Goal: Register for event/course

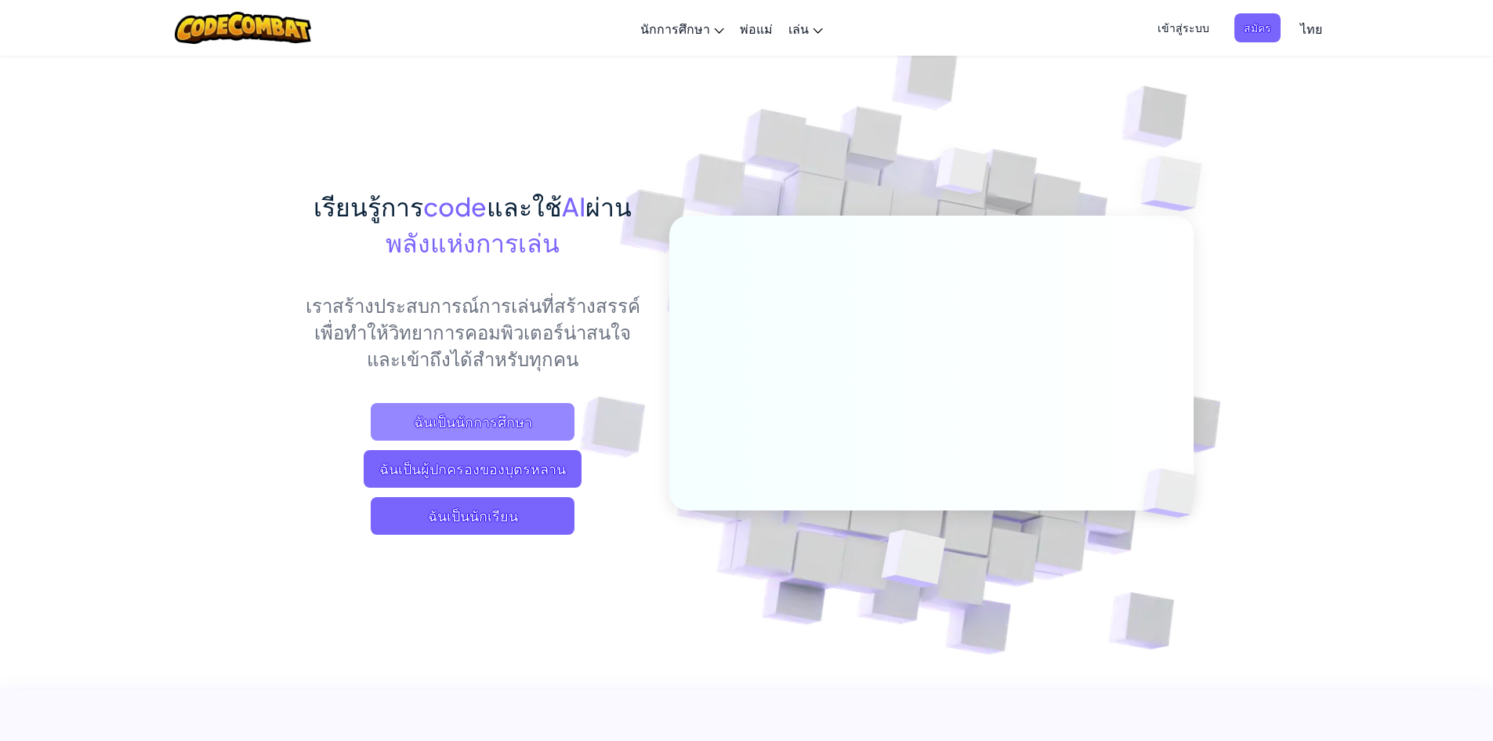
click at [554, 415] on span "ฉันเป็นนักการศึกษา" at bounding box center [473, 422] width 204 height 38
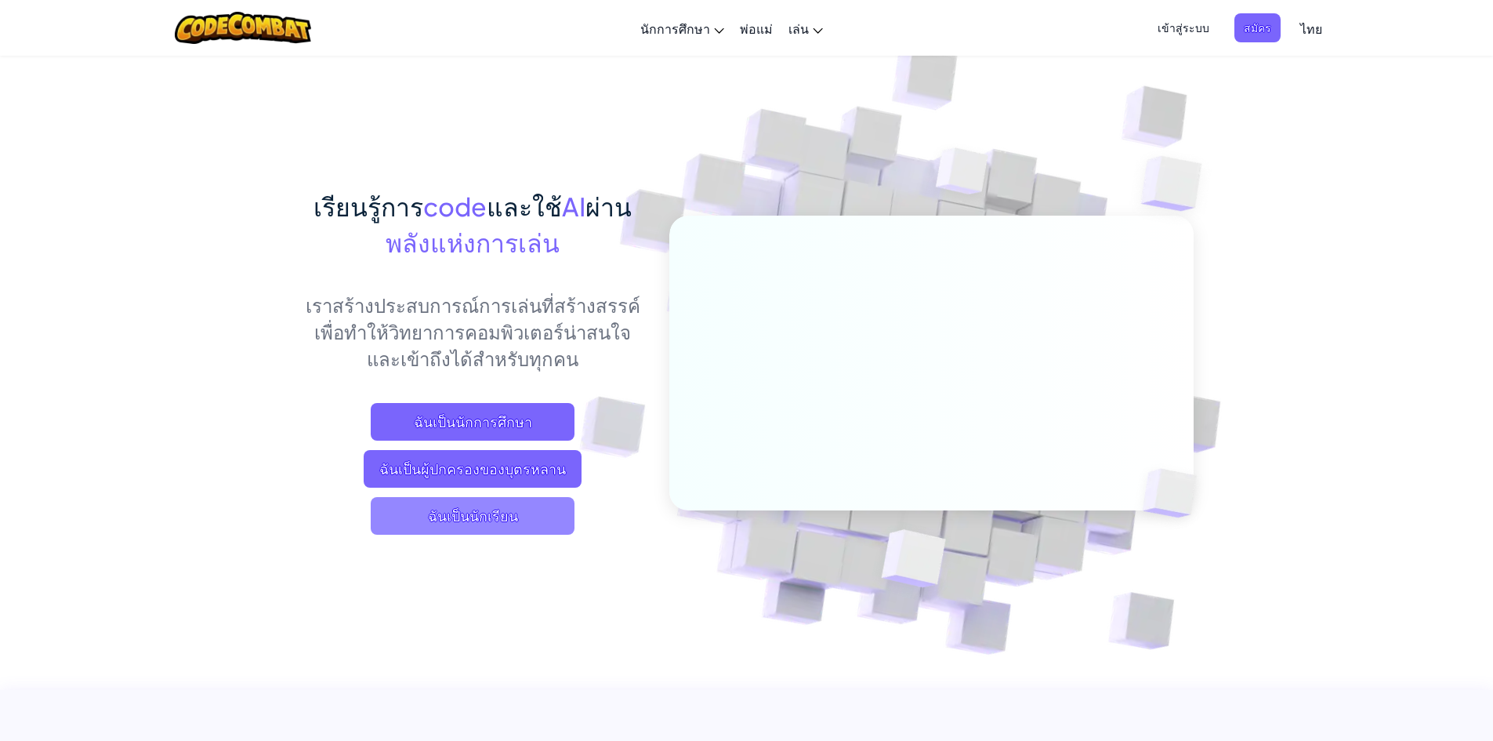
click at [446, 518] on span "ฉันเป็นนักเรียน" at bounding box center [473, 516] width 204 height 38
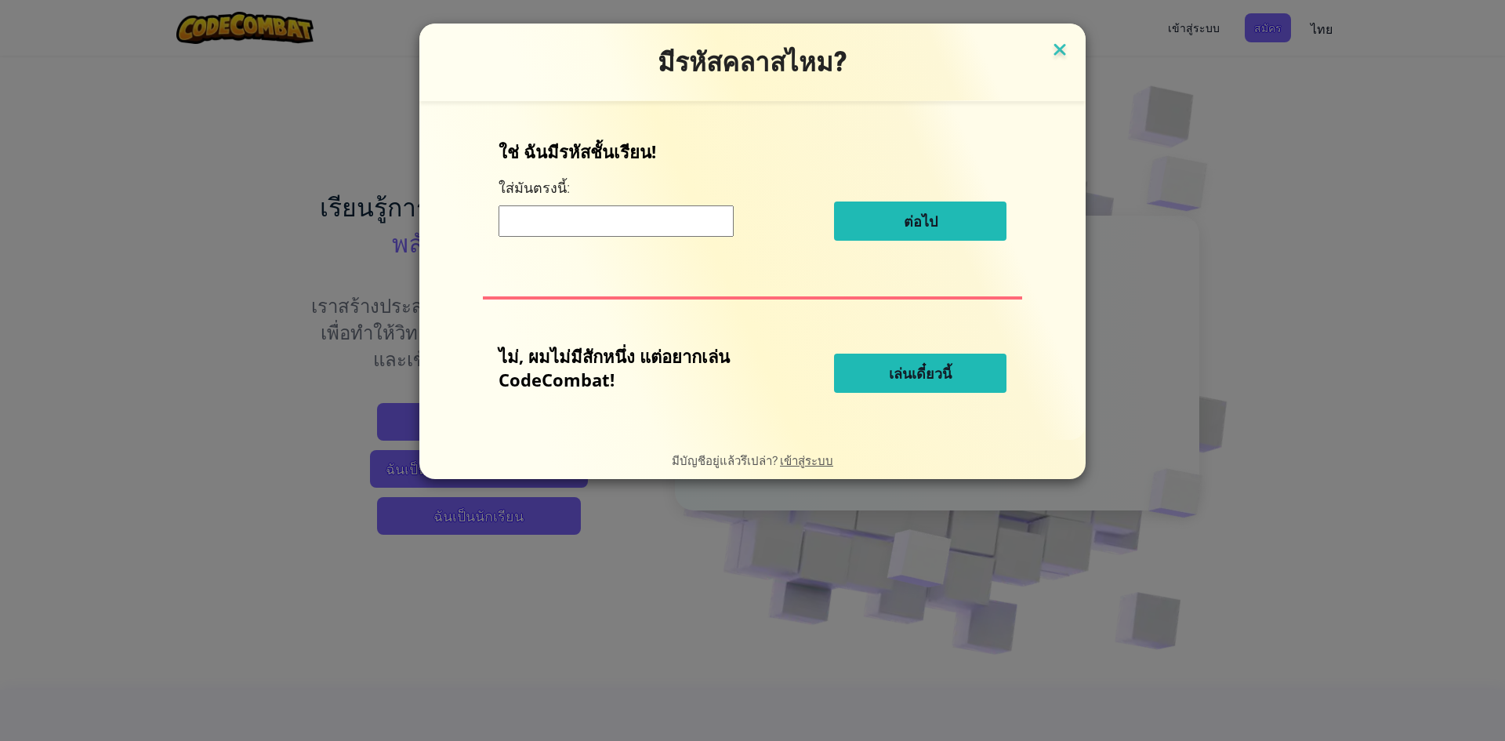
click at [1061, 50] on img at bounding box center [1060, 51] width 20 height 24
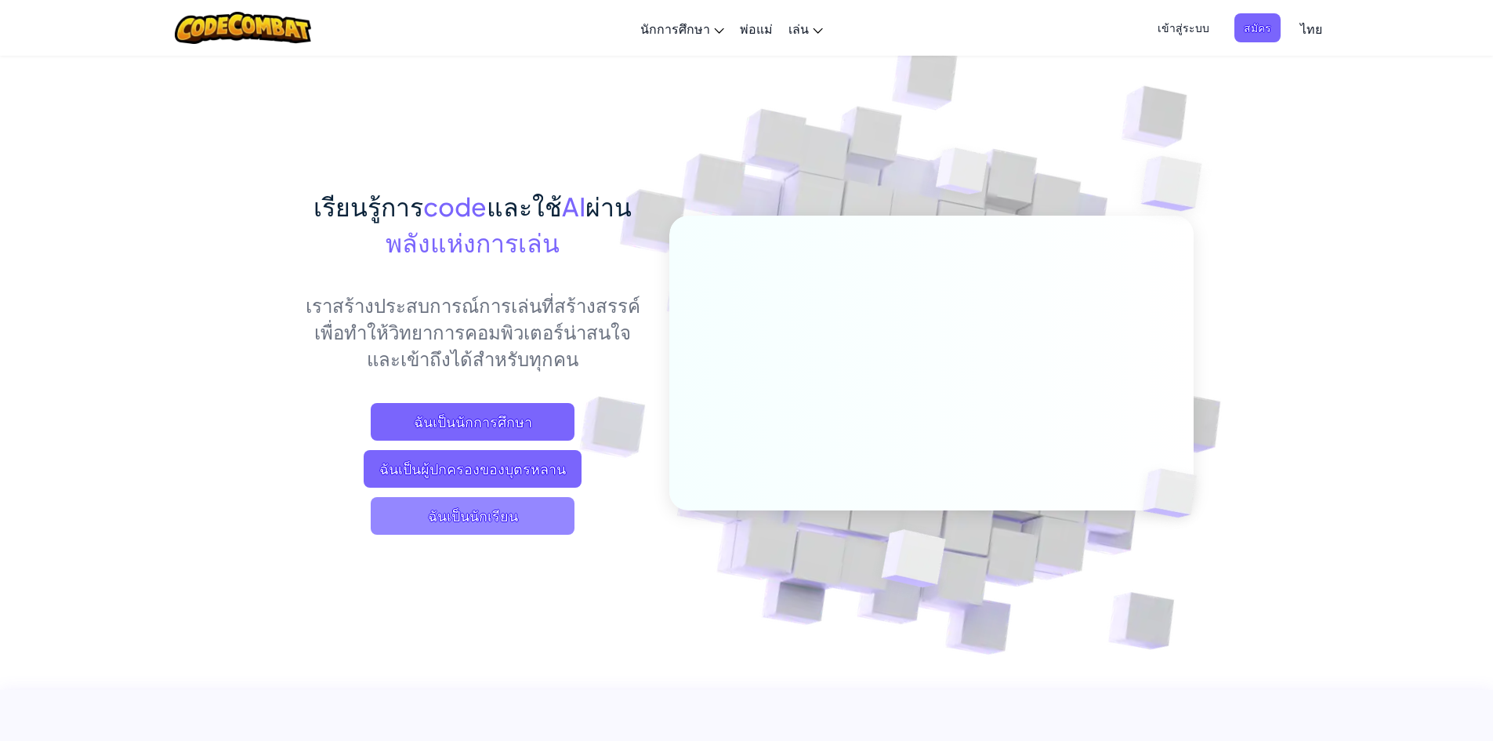
click at [517, 520] on span "ฉันเป็นนักเรียน" at bounding box center [473, 516] width 204 height 38
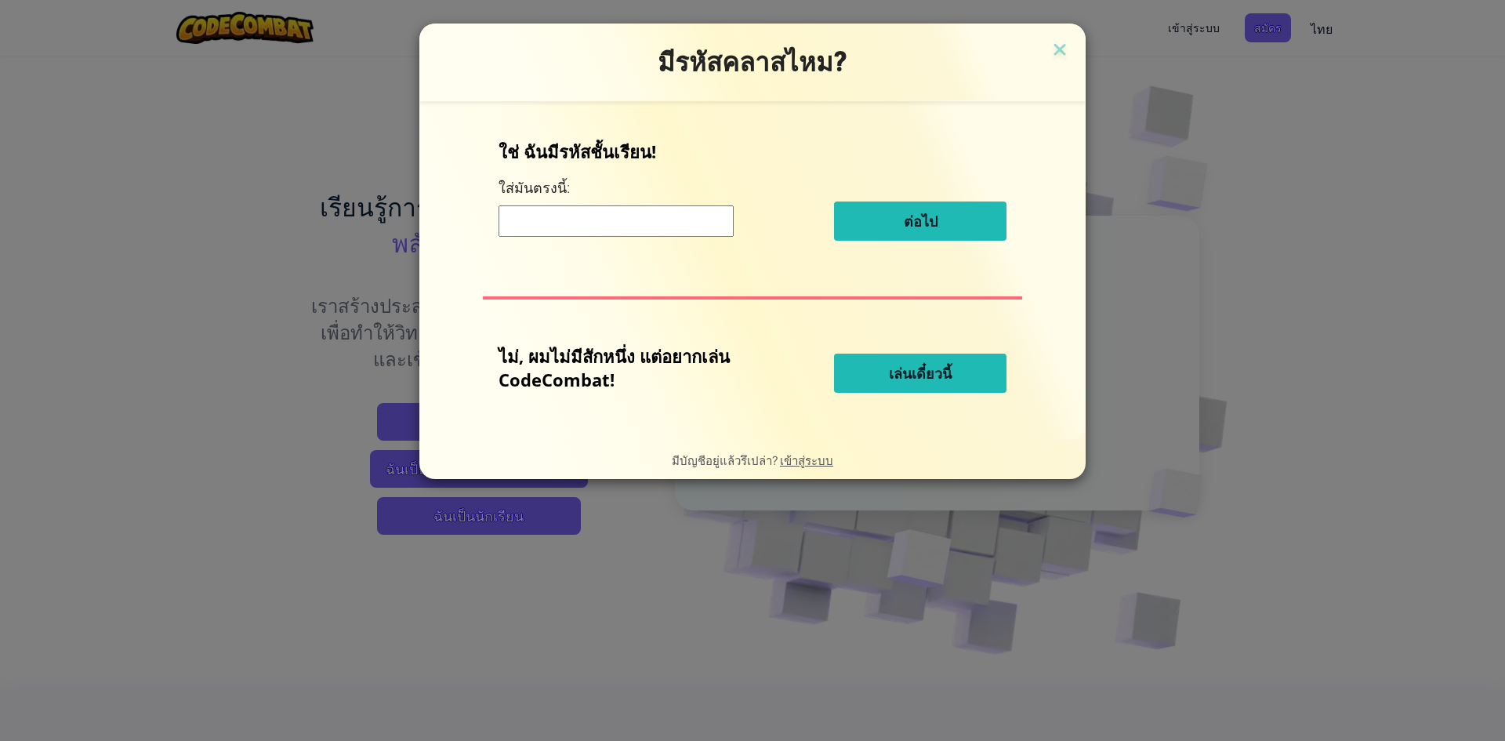
click at [630, 224] on input at bounding box center [616, 220] width 235 height 31
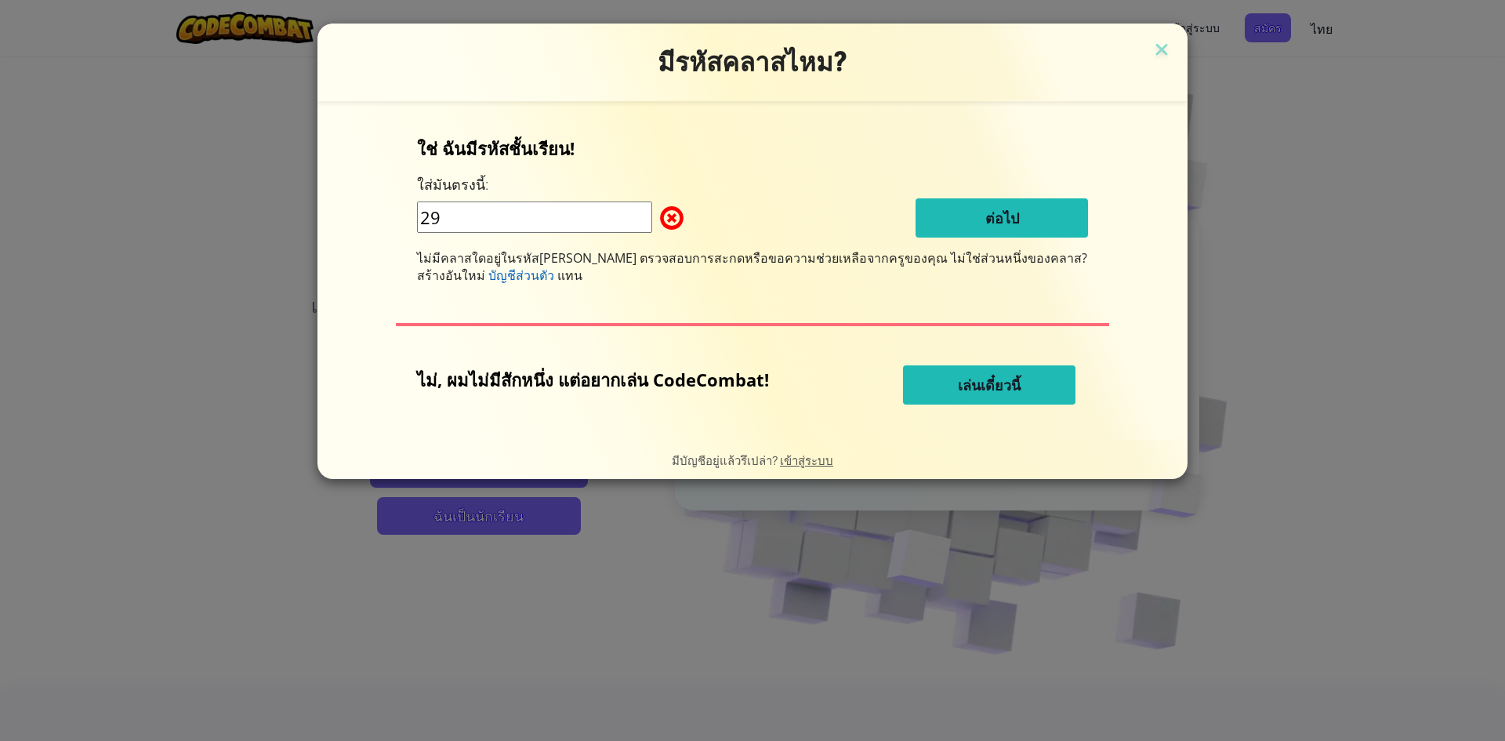
type input "2"
click at [1152, 49] on img at bounding box center [1162, 51] width 20 height 24
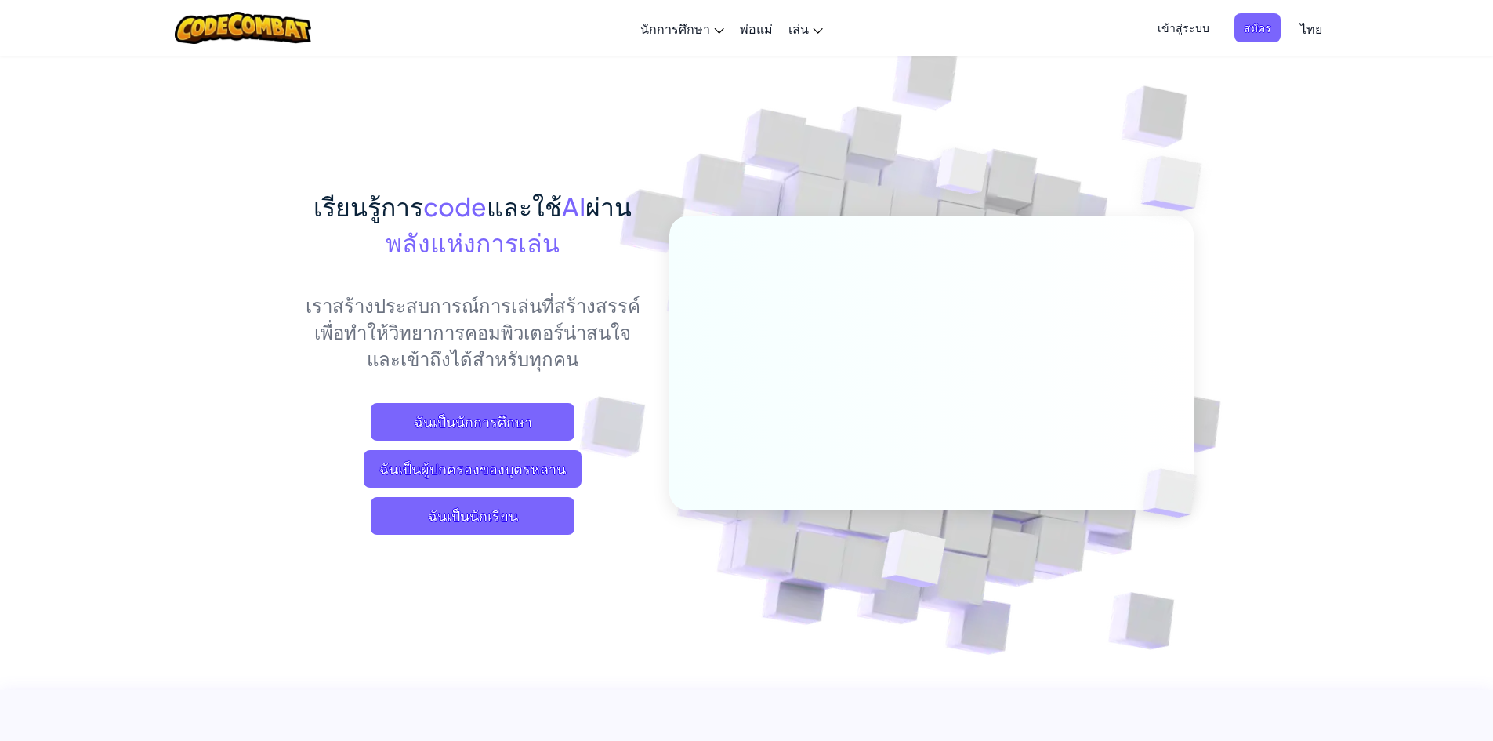
click at [1199, 24] on span "เข้าสู่ระบบ" at bounding box center [1183, 27] width 71 height 29
